Goal: Information Seeking & Learning: Check status

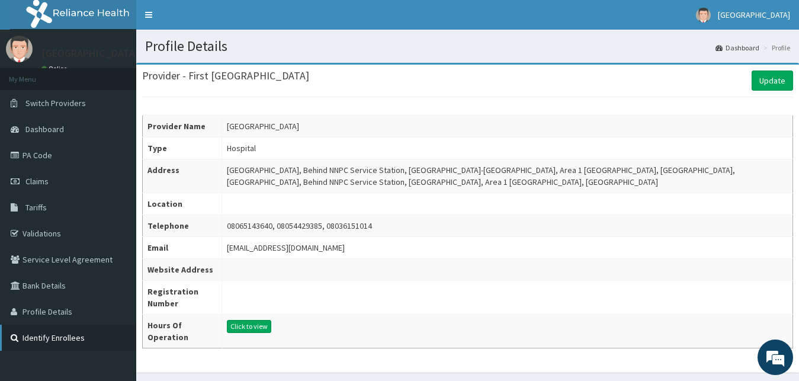
click at [53, 340] on link "Identify Enrollees" at bounding box center [68, 338] width 136 height 26
click at [59, 330] on link "Identify Enrollees" at bounding box center [68, 338] width 136 height 26
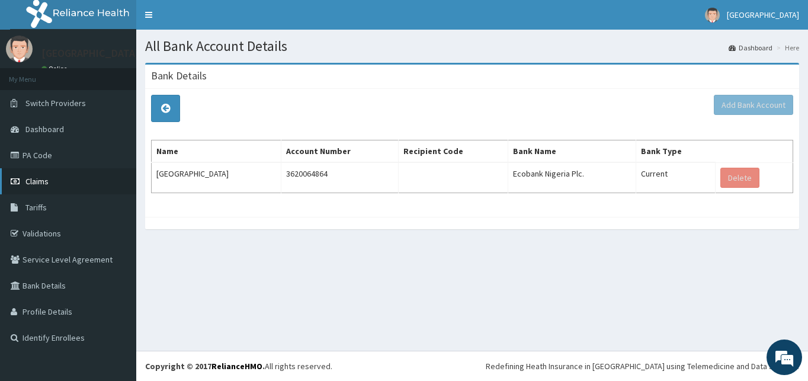
click at [65, 174] on link "Claims" at bounding box center [68, 181] width 136 height 26
click at [54, 178] on link "Claims" at bounding box center [68, 181] width 136 height 26
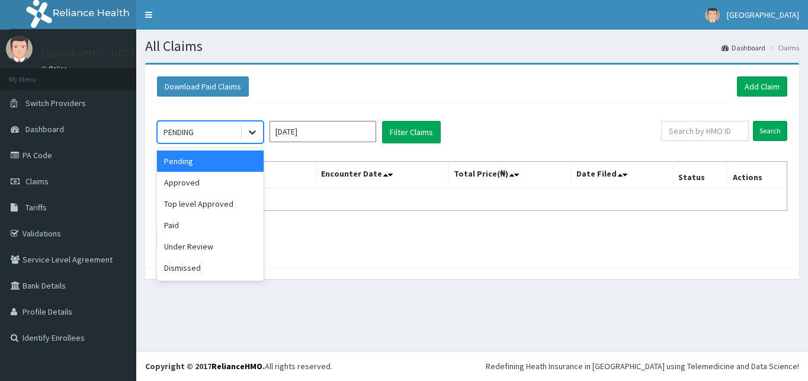
click at [251, 132] on icon at bounding box center [252, 133] width 7 height 4
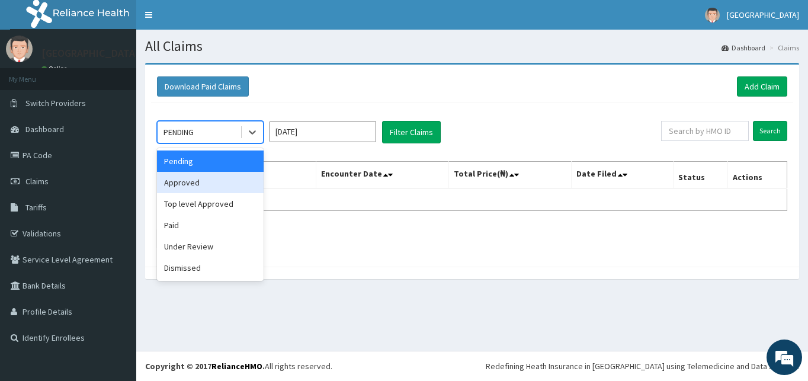
click at [217, 177] on div "Approved" at bounding box center [210, 182] width 107 height 21
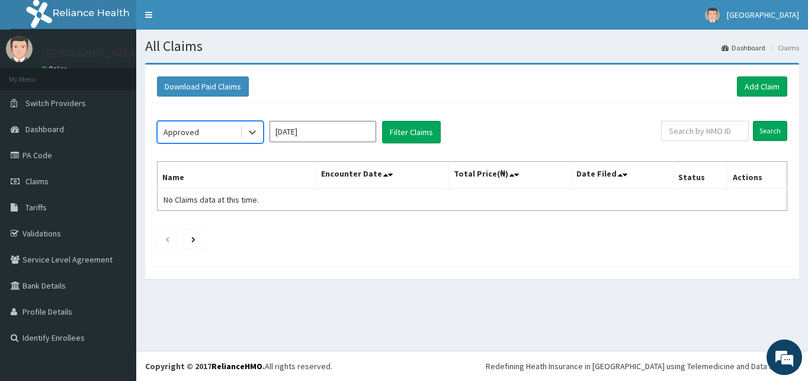
click at [319, 130] on input "Sep 2025" at bounding box center [323, 131] width 107 height 21
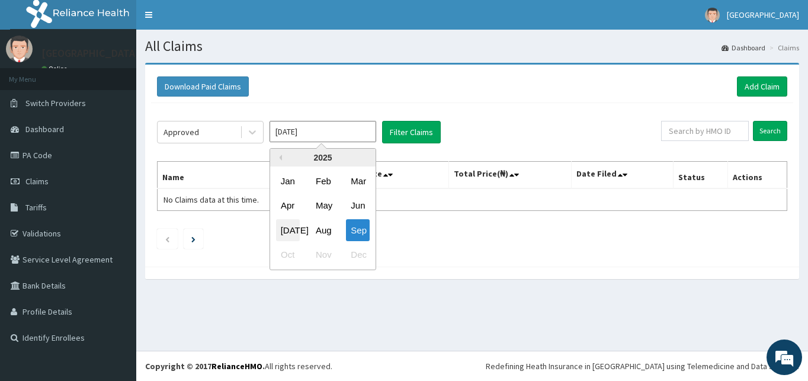
click at [286, 229] on div "Jul" at bounding box center [288, 230] width 24 height 22
type input "Jul 2025"
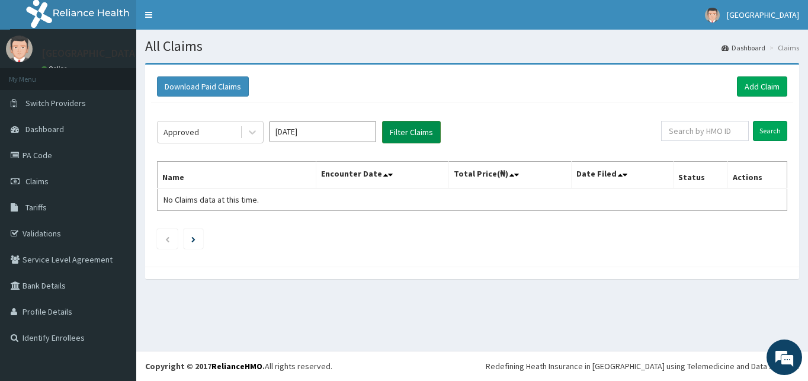
click at [403, 128] on button "Filter Claims" at bounding box center [411, 132] width 59 height 23
click at [403, 132] on button "Filter Claims" at bounding box center [411, 132] width 59 height 23
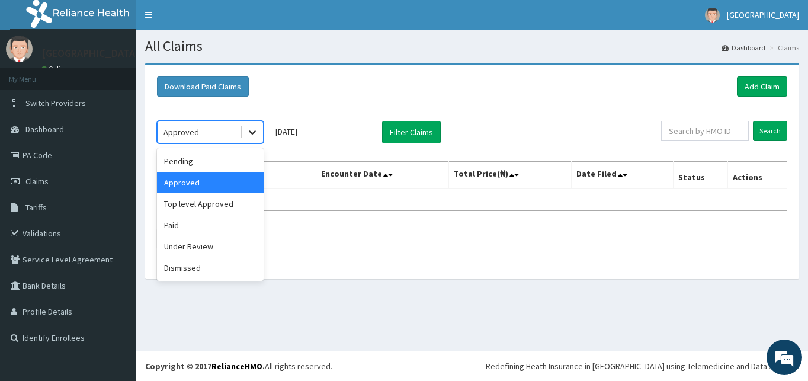
click at [251, 133] on icon at bounding box center [253, 132] width 12 height 12
click at [208, 204] on div "Top level Approved" at bounding box center [210, 203] width 107 height 21
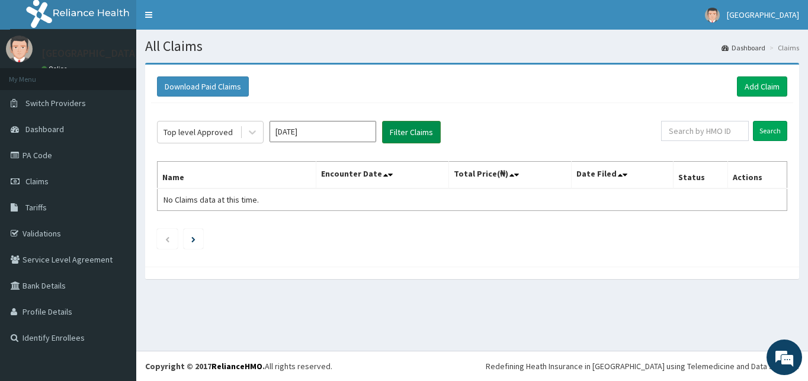
click at [388, 137] on button "Filter Claims" at bounding box center [411, 132] width 59 height 23
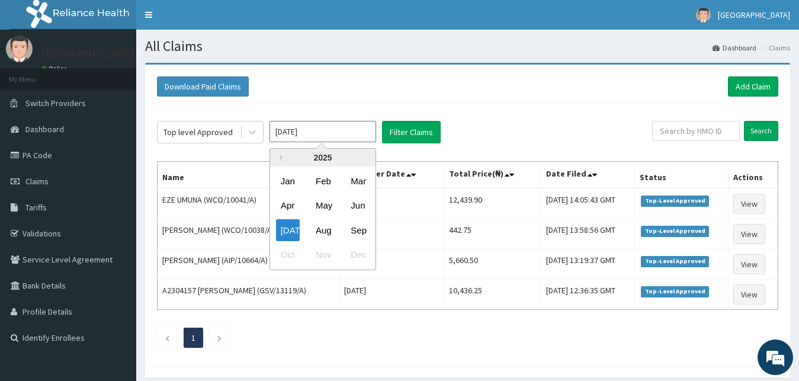
click at [304, 135] on input "Jul 2025" at bounding box center [323, 131] width 107 height 21
click at [319, 230] on div "Aug" at bounding box center [323, 230] width 24 height 22
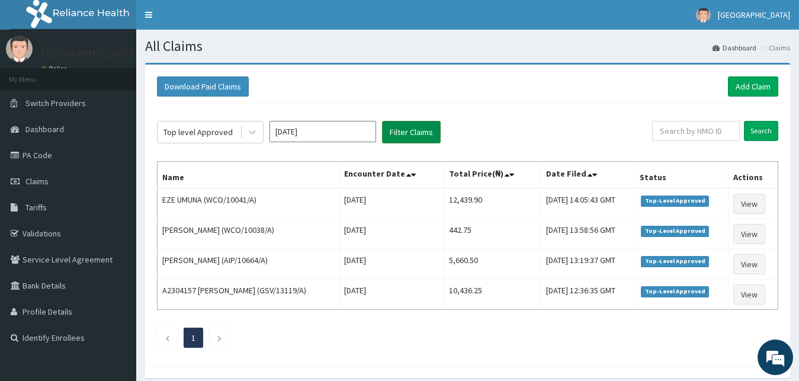
click at [401, 127] on button "Filter Claims" at bounding box center [411, 132] width 59 height 23
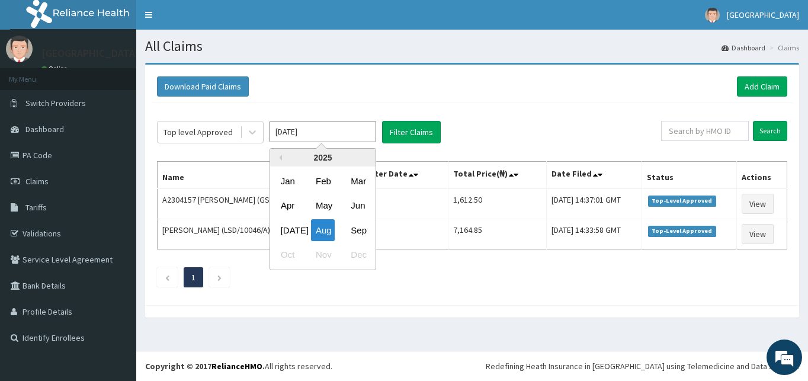
click at [309, 133] on input "Aug 2025" at bounding box center [323, 131] width 107 height 21
click at [354, 229] on div "Sep" at bounding box center [358, 230] width 24 height 22
type input "Sep 2025"
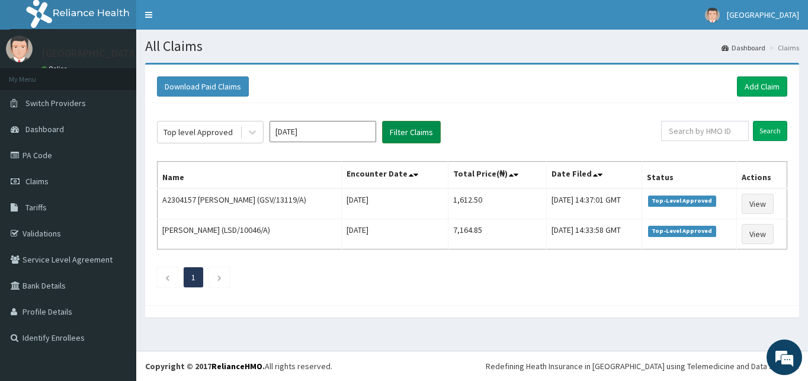
click at [401, 131] on button "Filter Claims" at bounding box center [411, 132] width 59 height 23
click at [725, 130] on input "text" at bounding box center [705, 131] width 88 height 20
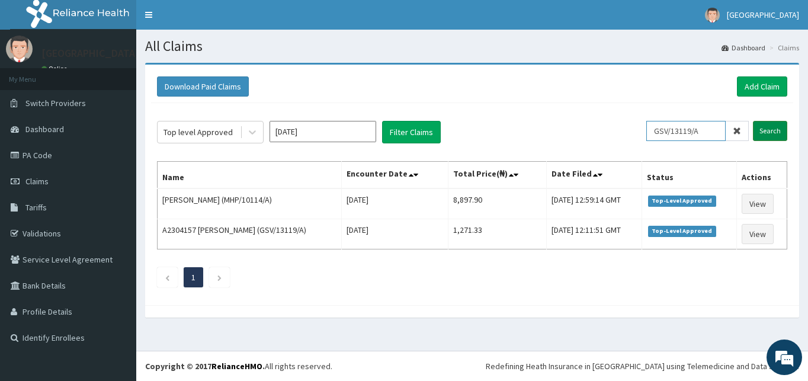
type input "GSV/13119/A"
click at [779, 135] on input "Search" at bounding box center [770, 131] width 34 height 20
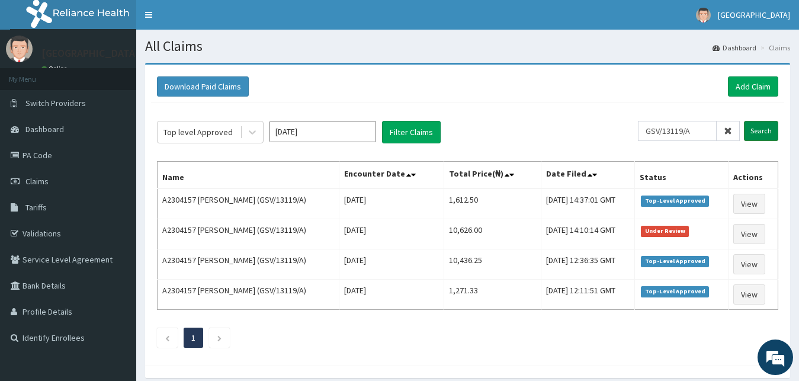
click at [779, 135] on div "Top level Approved Sep 2025 Filter Claims GSV/13119/A Search Name Encounter Dat…" at bounding box center [467, 231] width 633 height 257
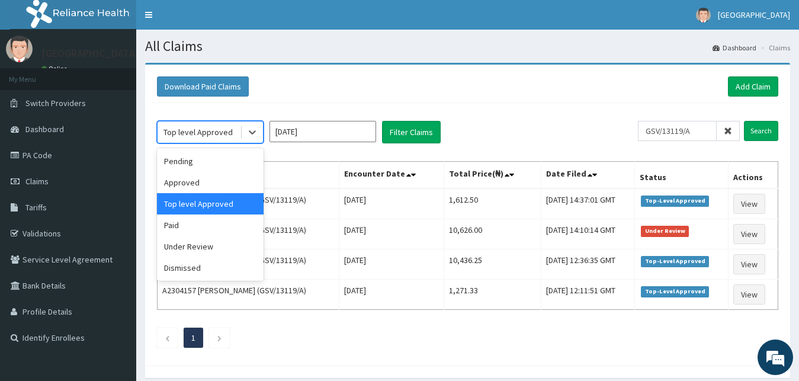
click at [220, 129] on div "Top level Approved" at bounding box center [198, 132] width 69 height 12
click at [222, 213] on div "Top level Approved" at bounding box center [210, 203] width 107 height 21
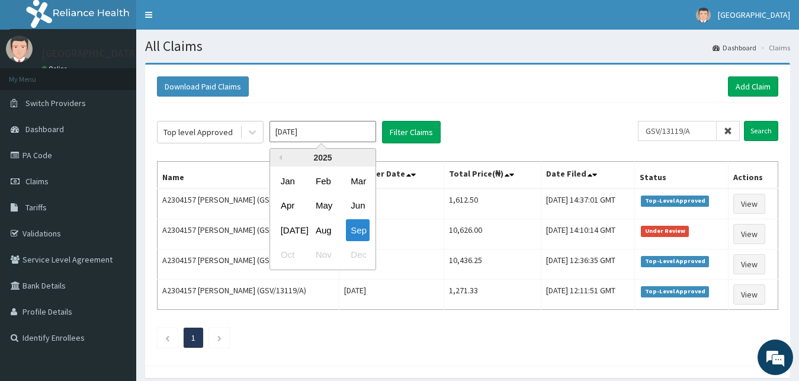
click at [299, 134] on input "Sep 2025" at bounding box center [323, 131] width 107 height 21
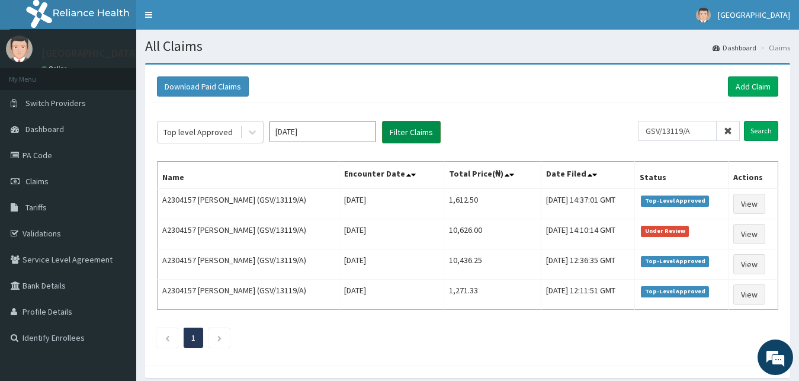
click at [405, 140] on button "Filter Claims" at bounding box center [411, 132] width 59 height 23
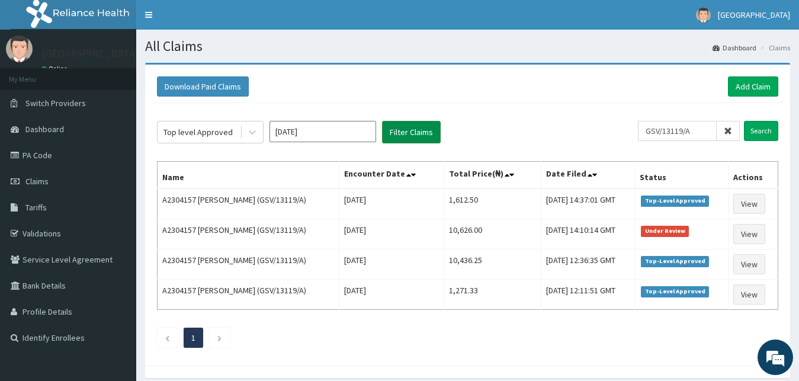
click at [405, 140] on button "Filter Claims" at bounding box center [411, 132] width 59 height 23
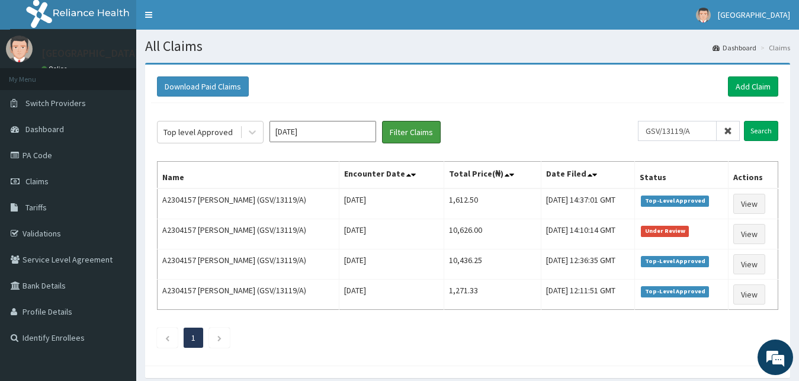
drag, startPoint x: 405, startPoint y: 140, endPoint x: 517, endPoint y: 140, distance: 112.6
click at [517, 140] on div "Top level Approved Sep 2025 Filter Claims" at bounding box center [397, 132] width 481 height 23
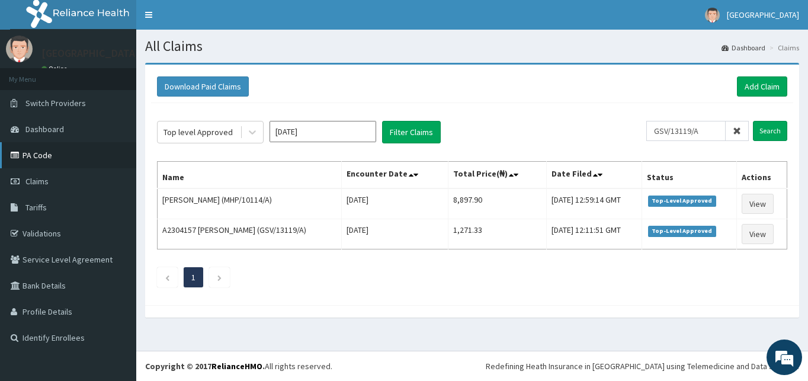
click at [52, 156] on link "PA Code" at bounding box center [68, 155] width 136 height 26
click at [56, 157] on link "PA Code" at bounding box center [68, 155] width 136 height 26
click at [69, 158] on link "PA Code" at bounding box center [68, 155] width 136 height 26
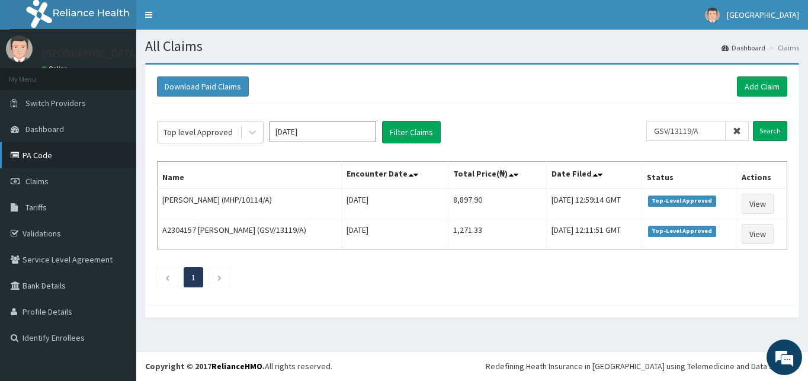
click at [69, 158] on link "PA Code" at bounding box center [68, 155] width 136 height 26
click at [57, 160] on link "PA Code" at bounding box center [68, 155] width 136 height 26
